Goal: Task Accomplishment & Management: Complete application form

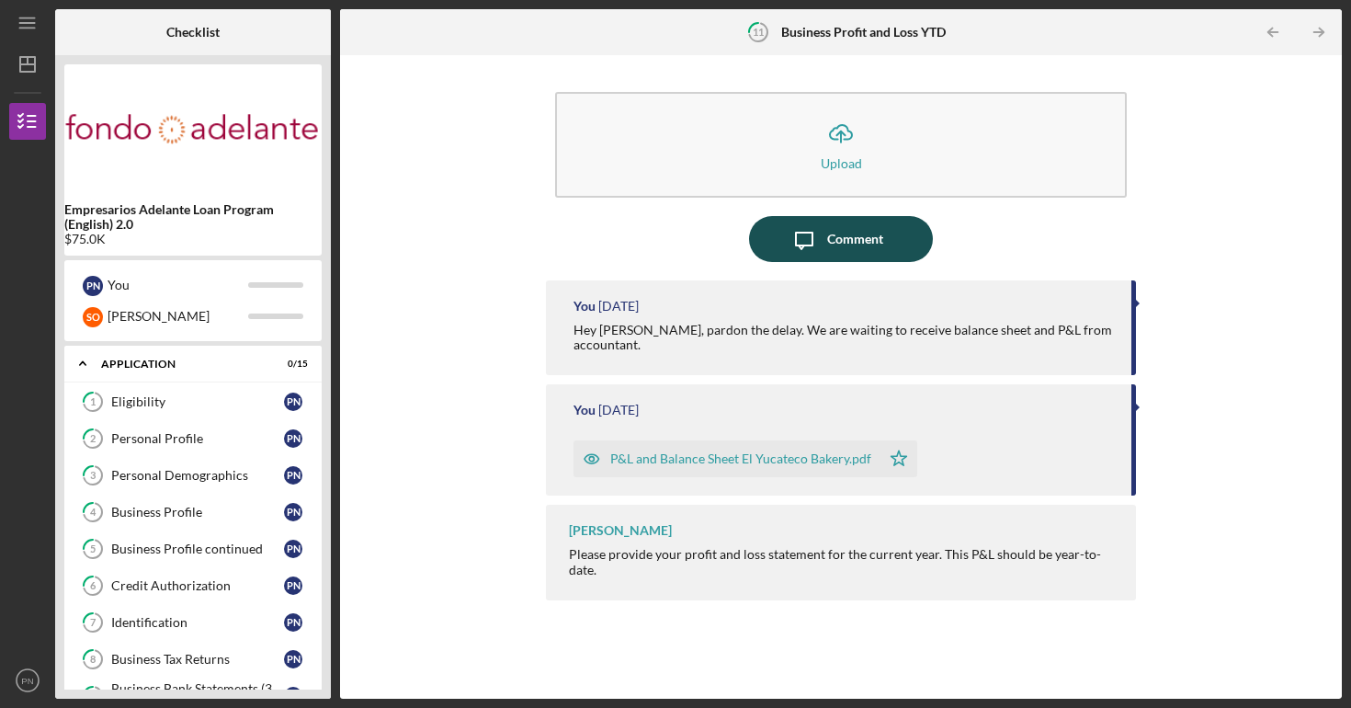
scroll to position [202, 0]
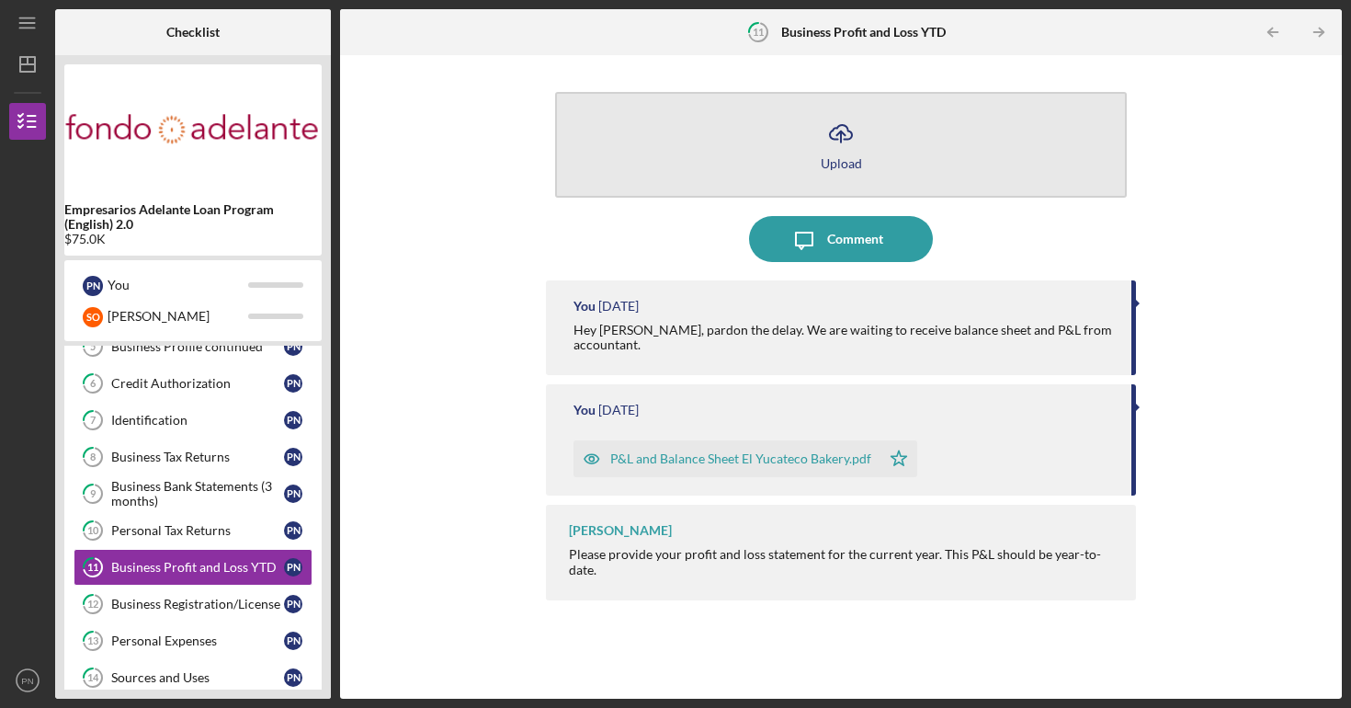
click at [682, 176] on button "Icon/Upload Upload" at bounding box center [841, 145] width 572 height 106
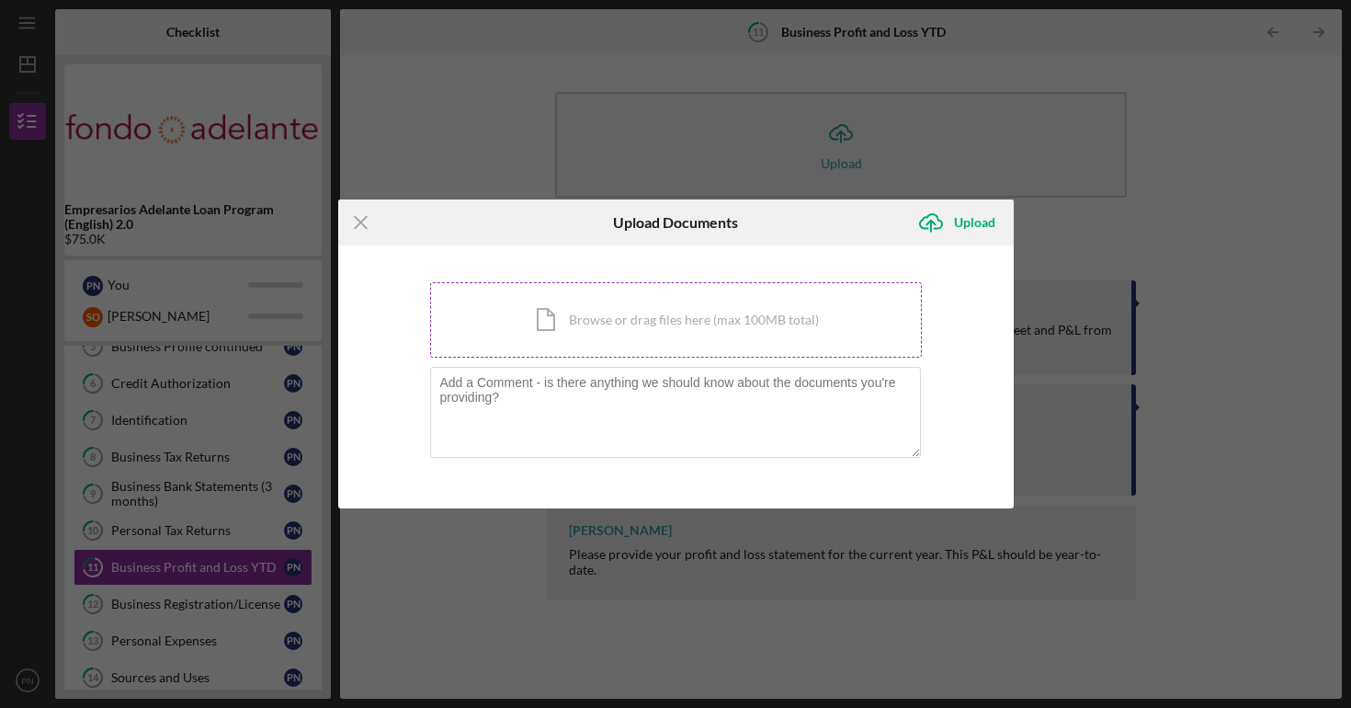
click at [584, 305] on div "Icon/Document Browse or drag files here (max 100MB total) Tap to choose files o…" at bounding box center [676, 319] width 492 height 75
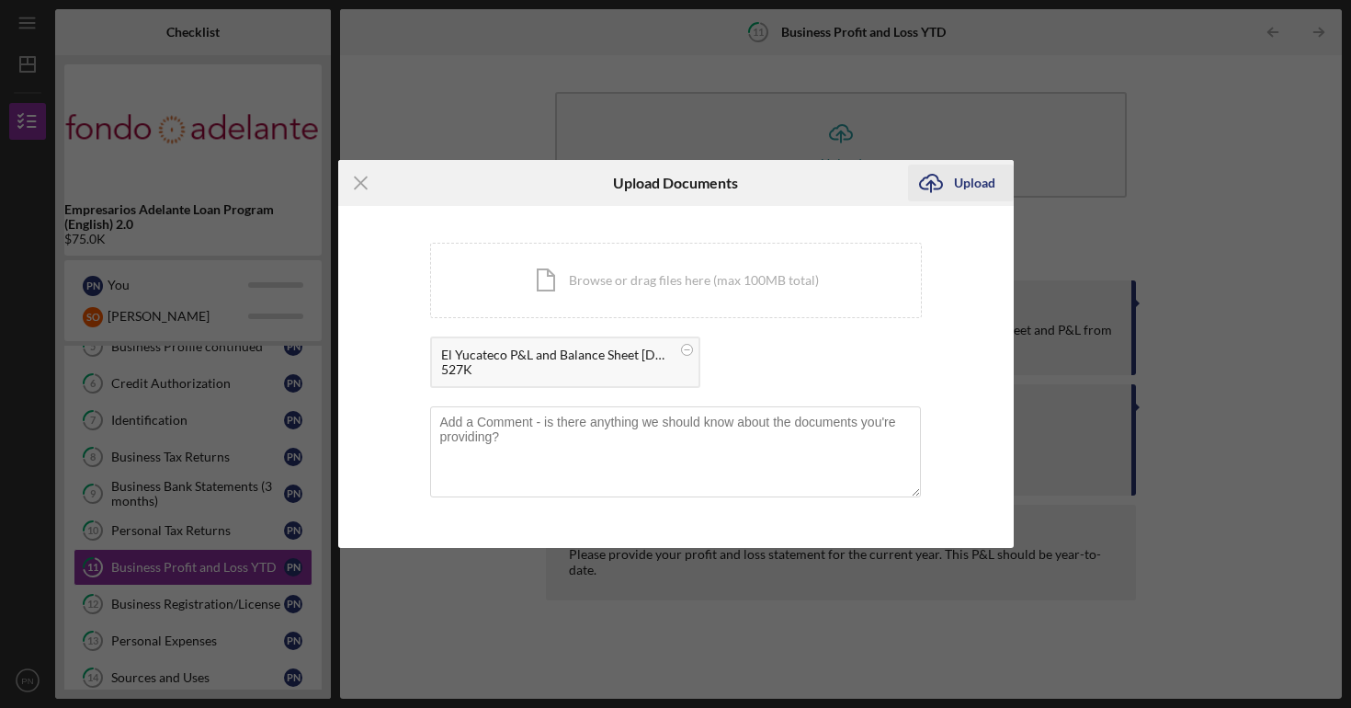
click at [961, 192] on div "Upload" at bounding box center [974, 182] width 41 height 37
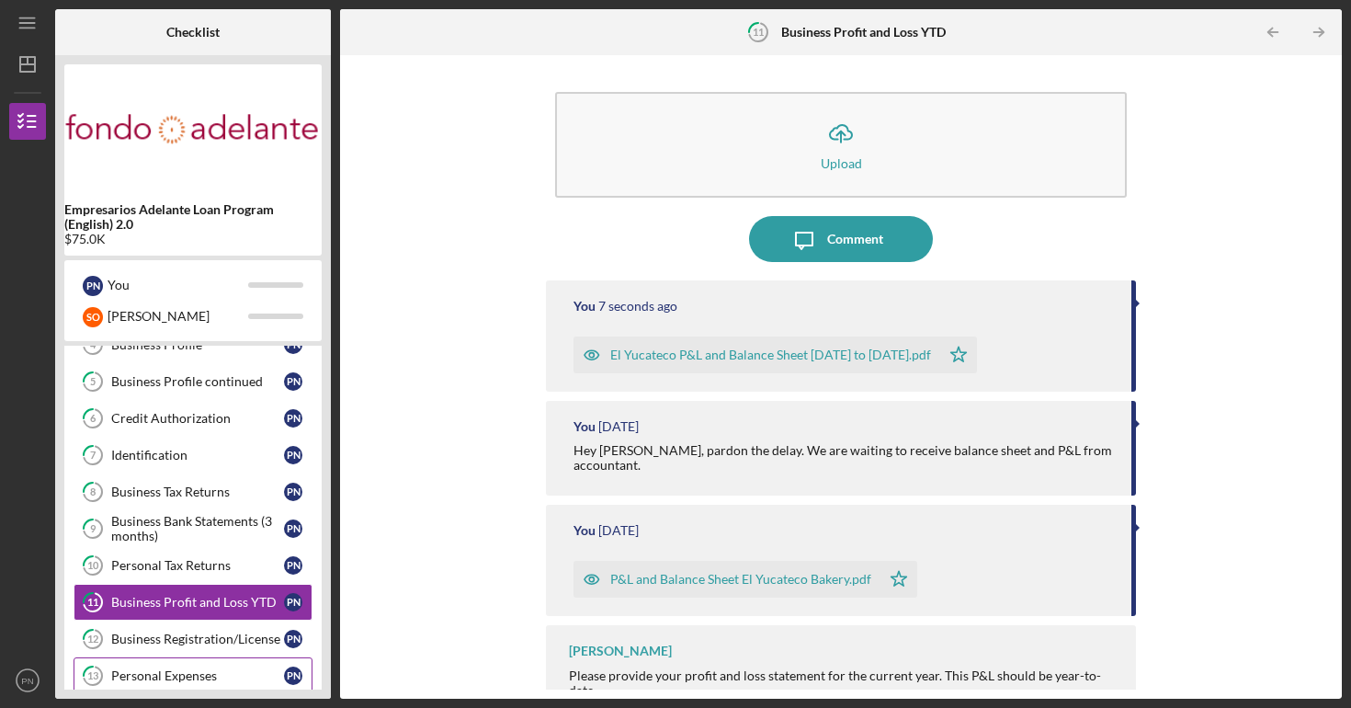
scroll to position [135, 0]
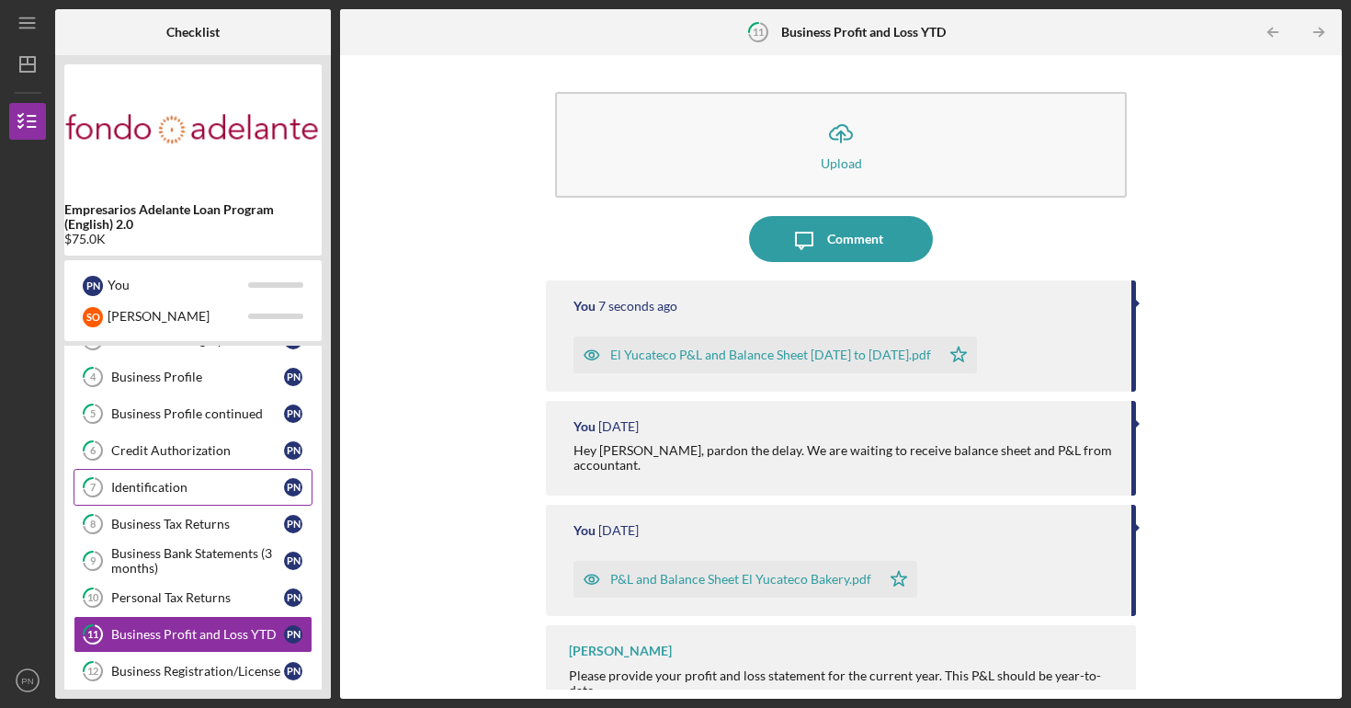
click at [161, 493] on div "Identification" at bounding box center [197, 487] width 173 height 15
